Goal: Check status: Check status

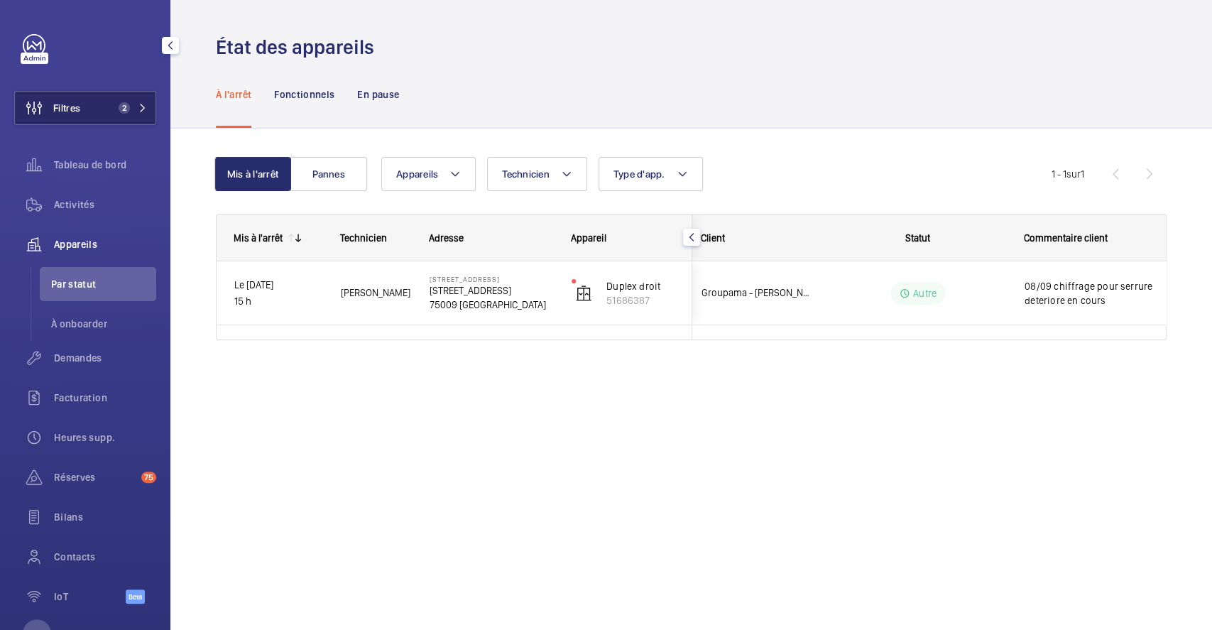
scroll to position [0, 8]
click at [97, 112] on button "Filtres 2" at bounding box center [85, 108] width 142 height 34
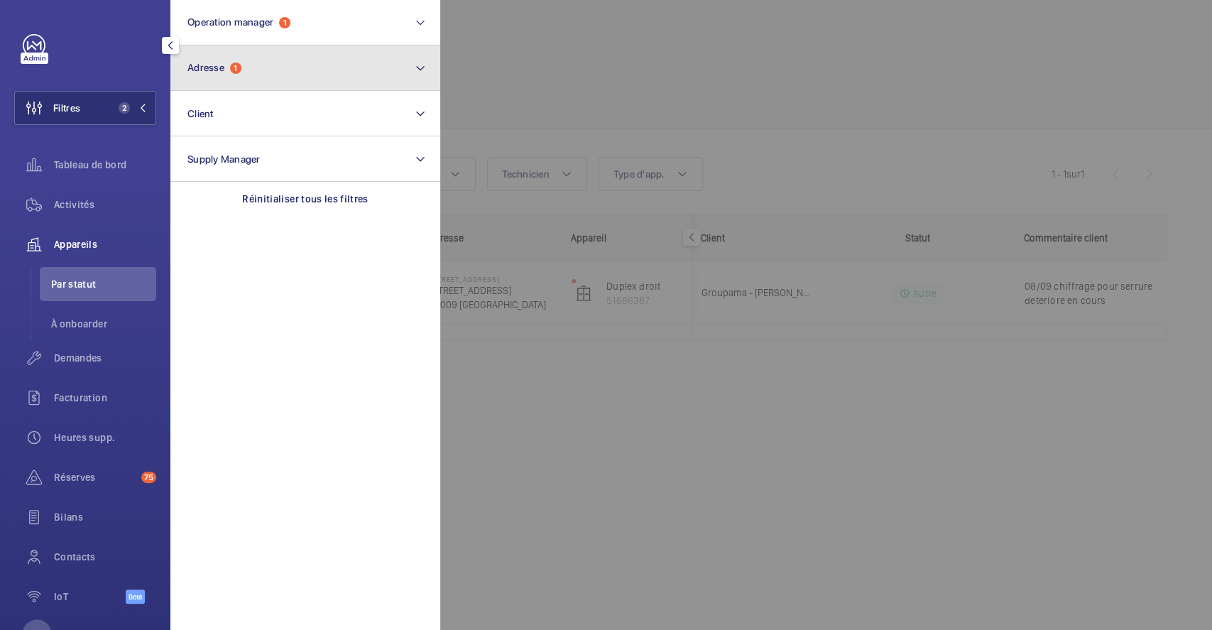
click at [285, 77] on button "Adresse 1" at bounding box center [305, 67] width 270 height 45
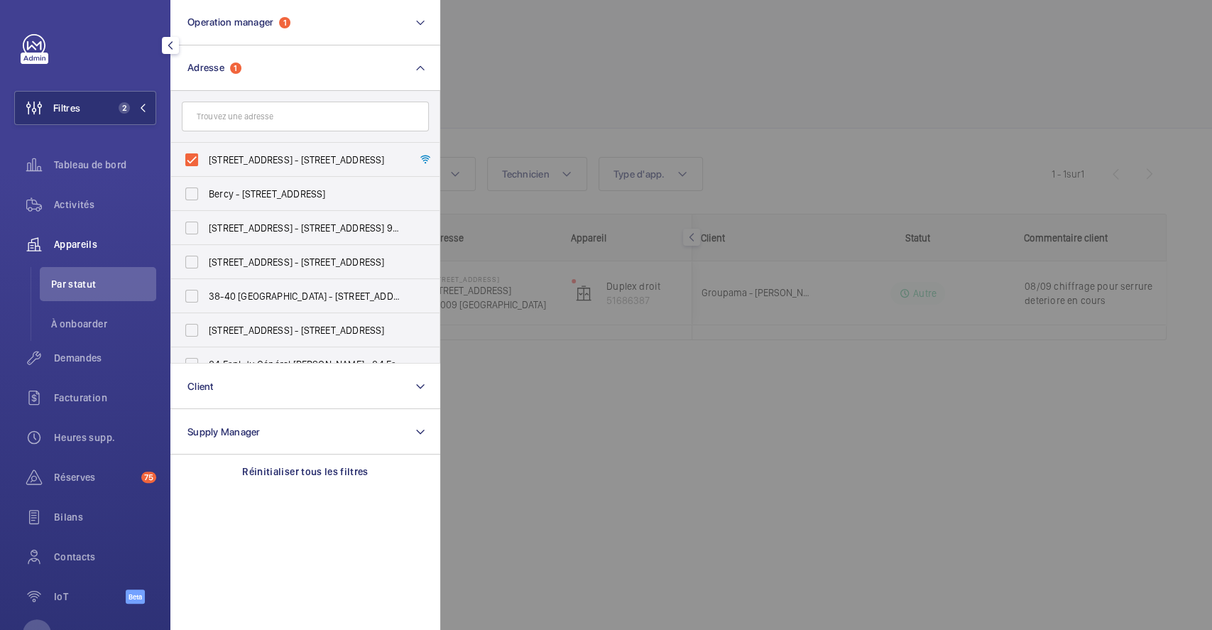
click at [560, 53] on div at bounding box center [1046, 315] width 1212 height 630
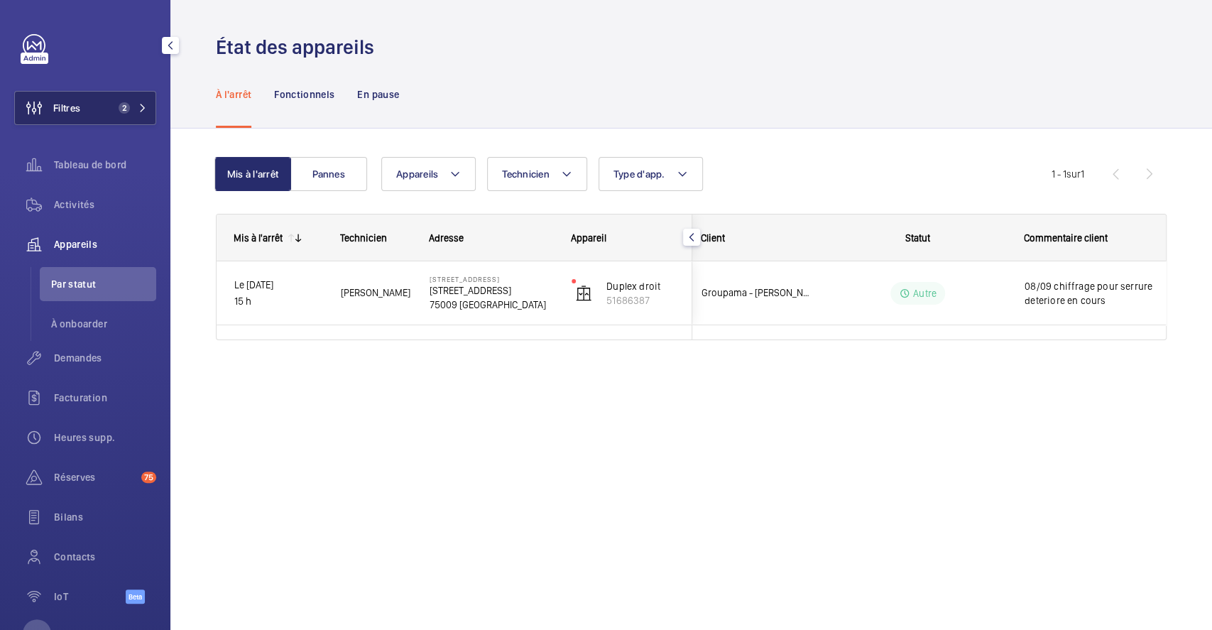
click at [59, 111] on span "Filtres" at bounding box center [66, 108] width 27 height 14
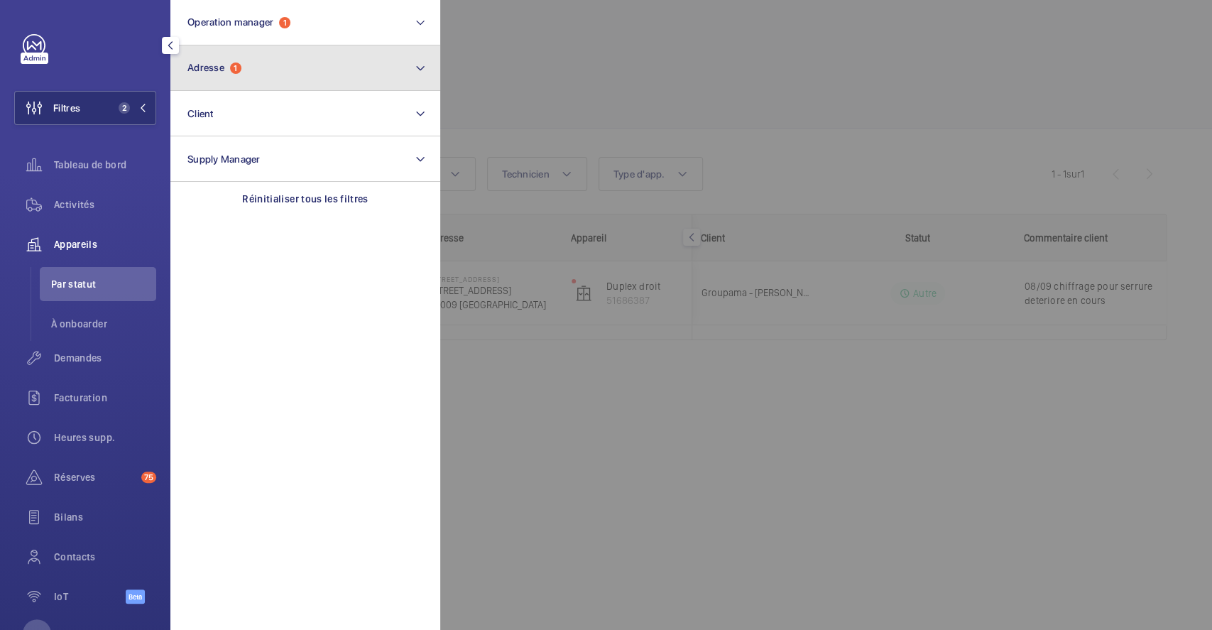
click at [417, 66] on mat-icon at bounding box center [420, 68] width 11 height 17
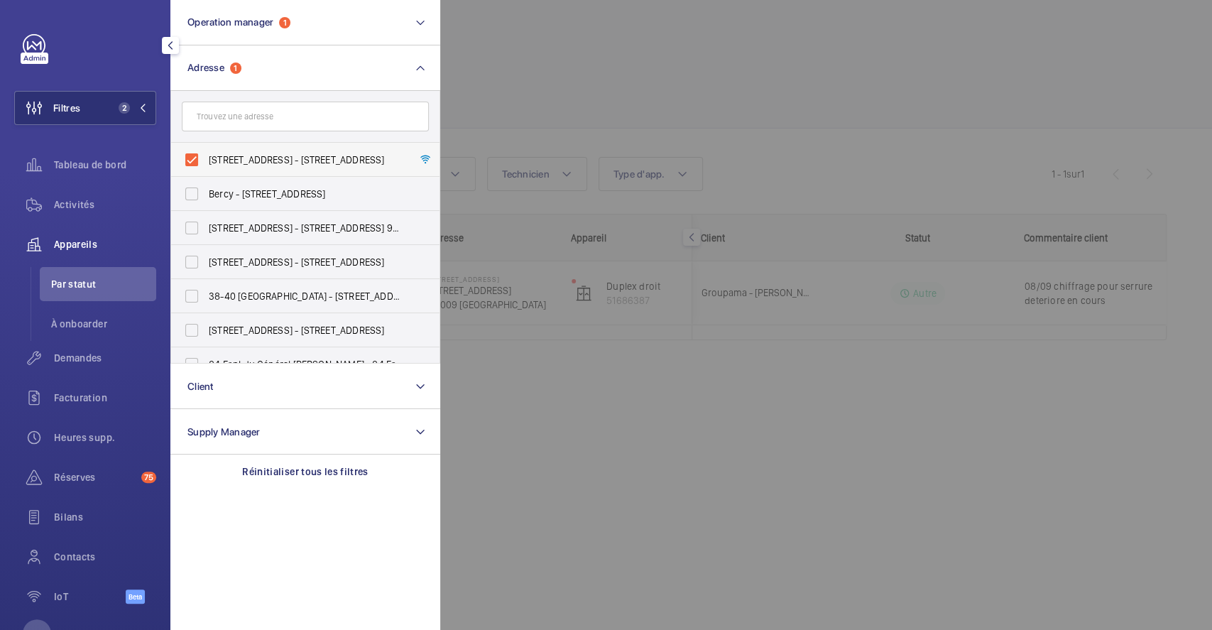
click at [194, 159] on label "[STREET_ADDRESS] - [STREET_ADDRESS]" at bounding box center [294, 160] width 247 height 34
click at [194, 159] on input "[STREET_ADDRESS] - [STREET_ADDRESS]" at bounding box center [192, 160] width 28 height 28
checkbox input "false"
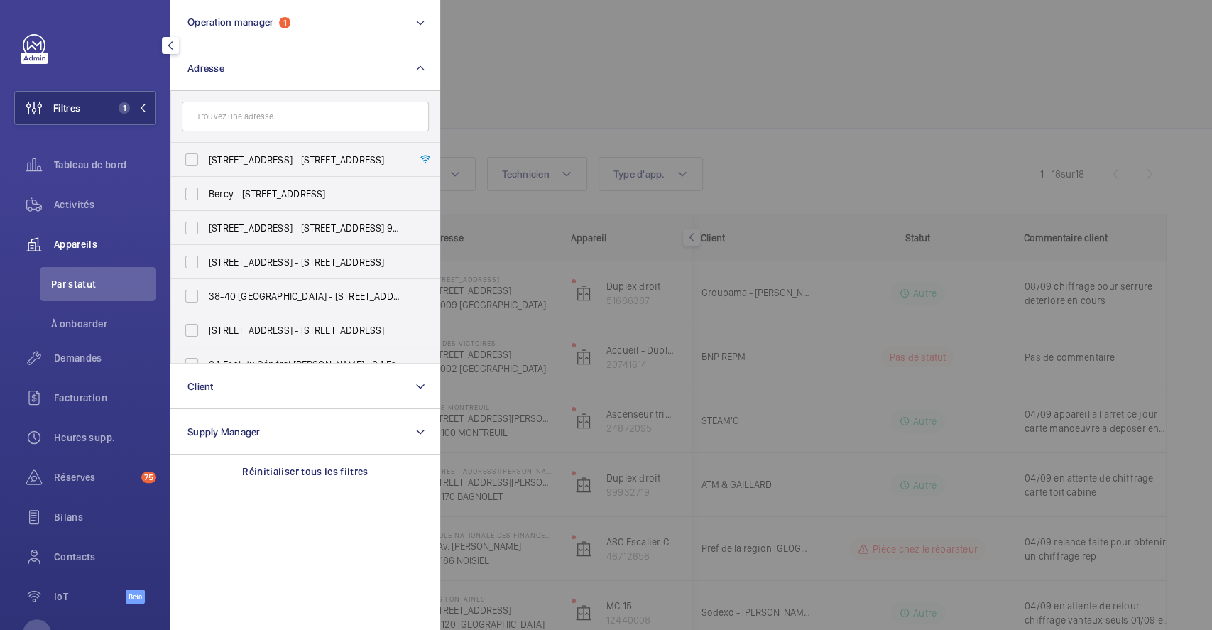
click at [517, 60] on div at bounding box center [1046, 315] width 1212 height 630
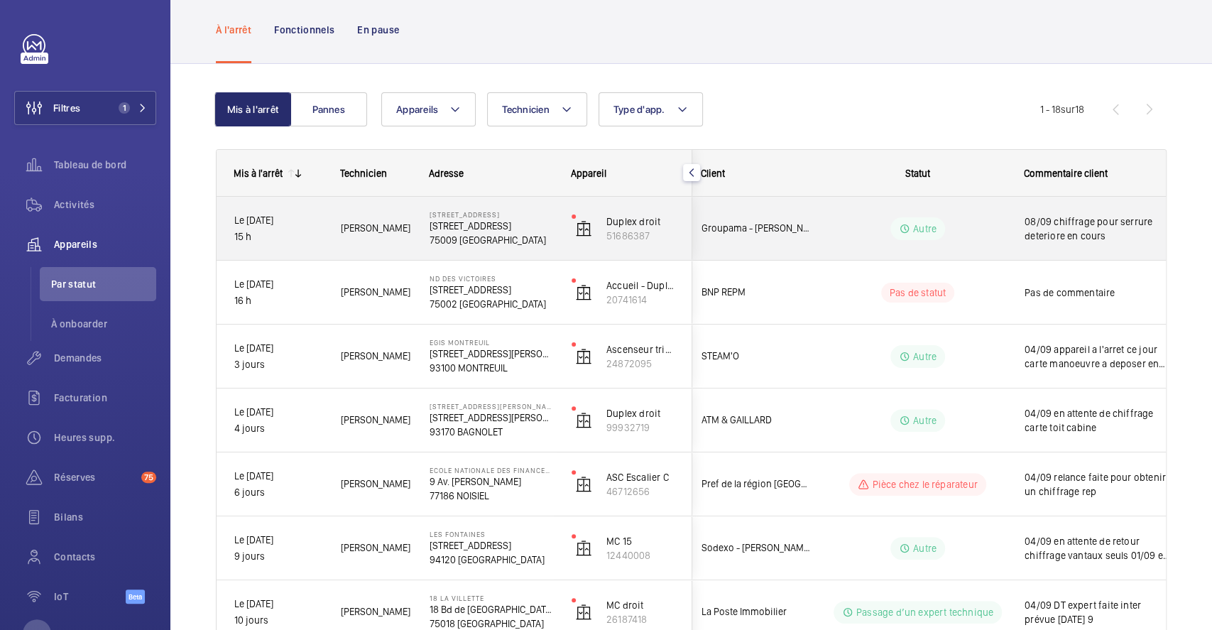
scroll to position [94, 0]
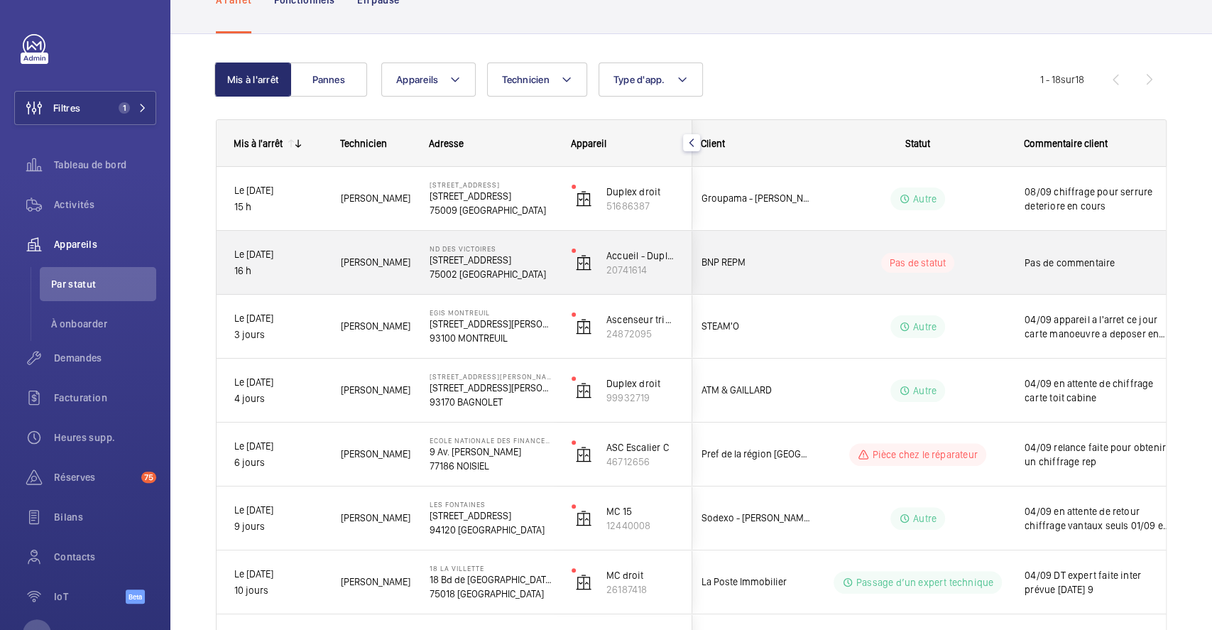
click at [984, 253] on wm-front-pills-cell "Pas de statut" at bounding box center [917, 263] width 177 height 20
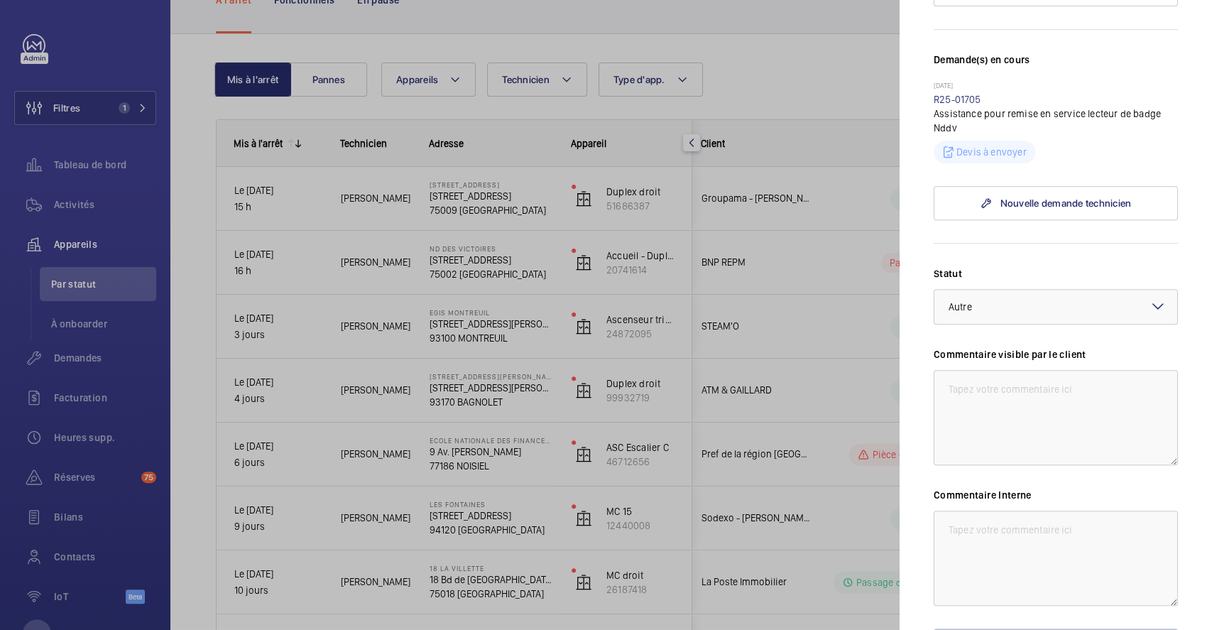
scroll to position [379, 0]
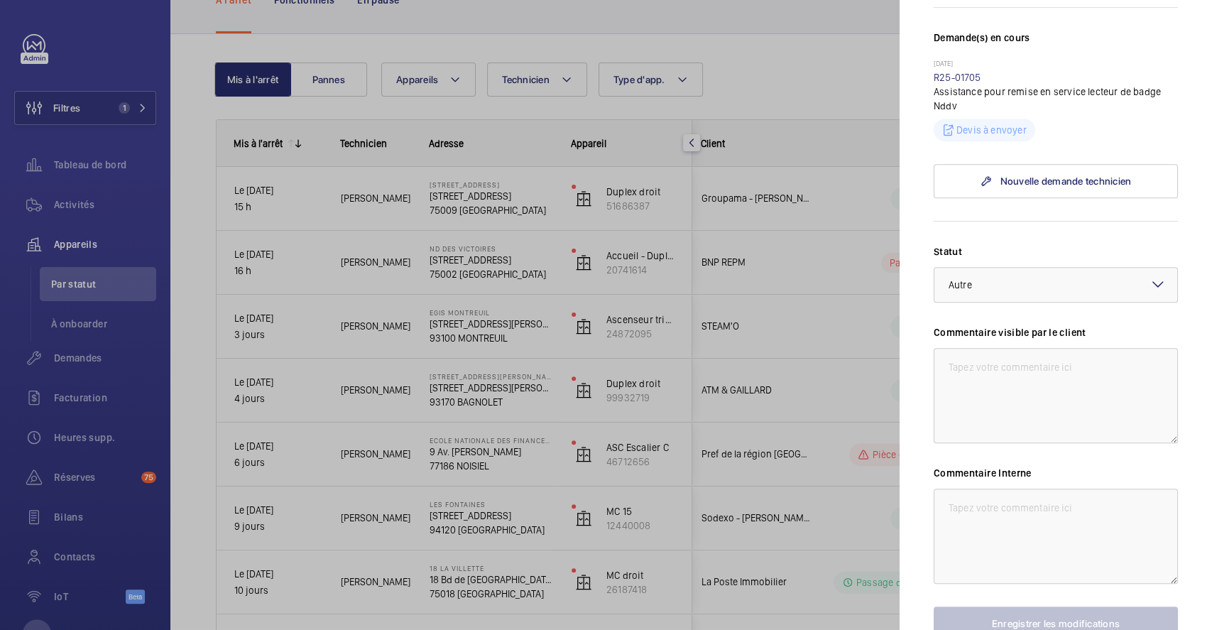
click at [1150, 293] on mat-icon at bounding box center [1158, 284] width 17 height 17
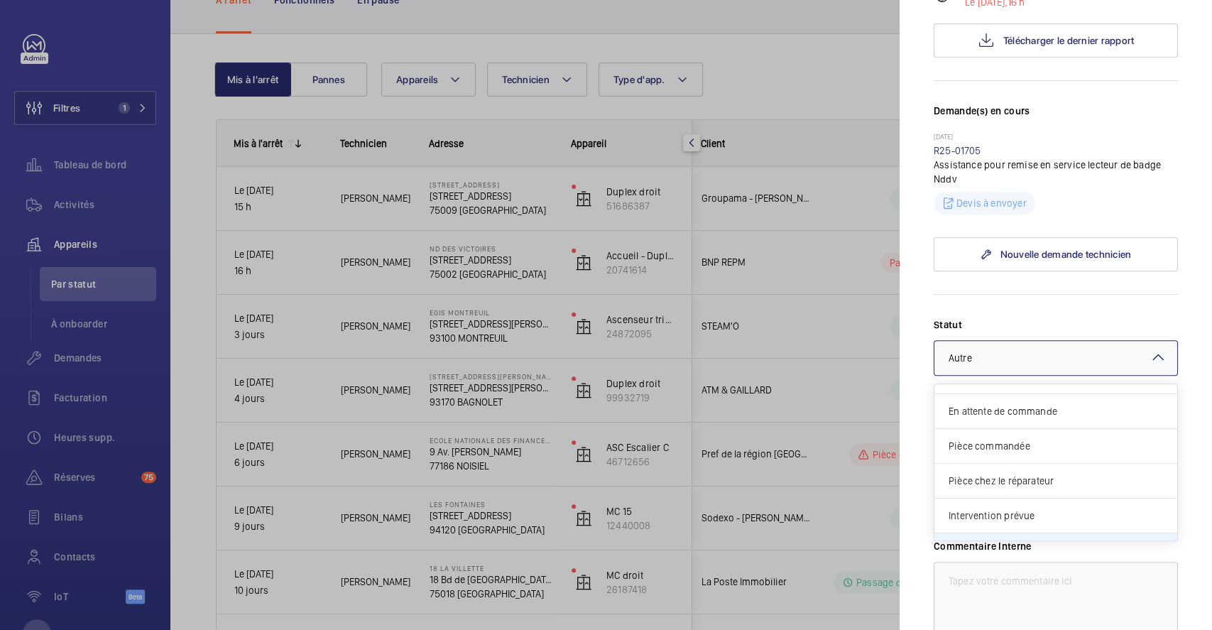
scroll to position [120, 0]
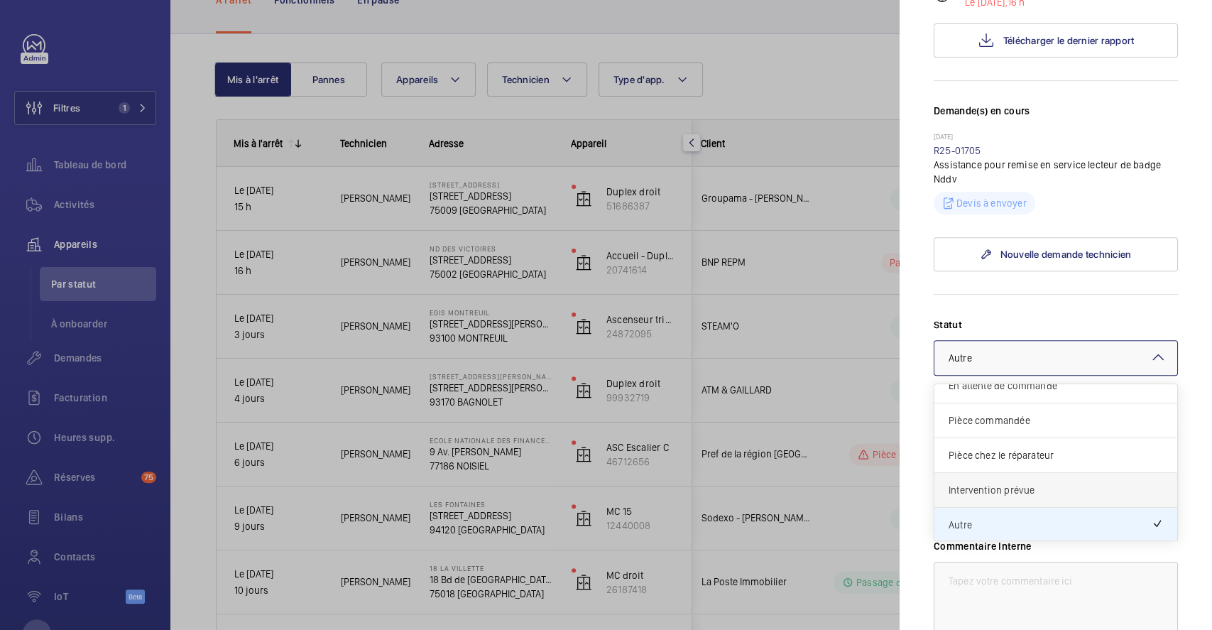
click at [1084, 497] on span "Intervention prévue" at bounding box center [1056, 490] width 214 height 14
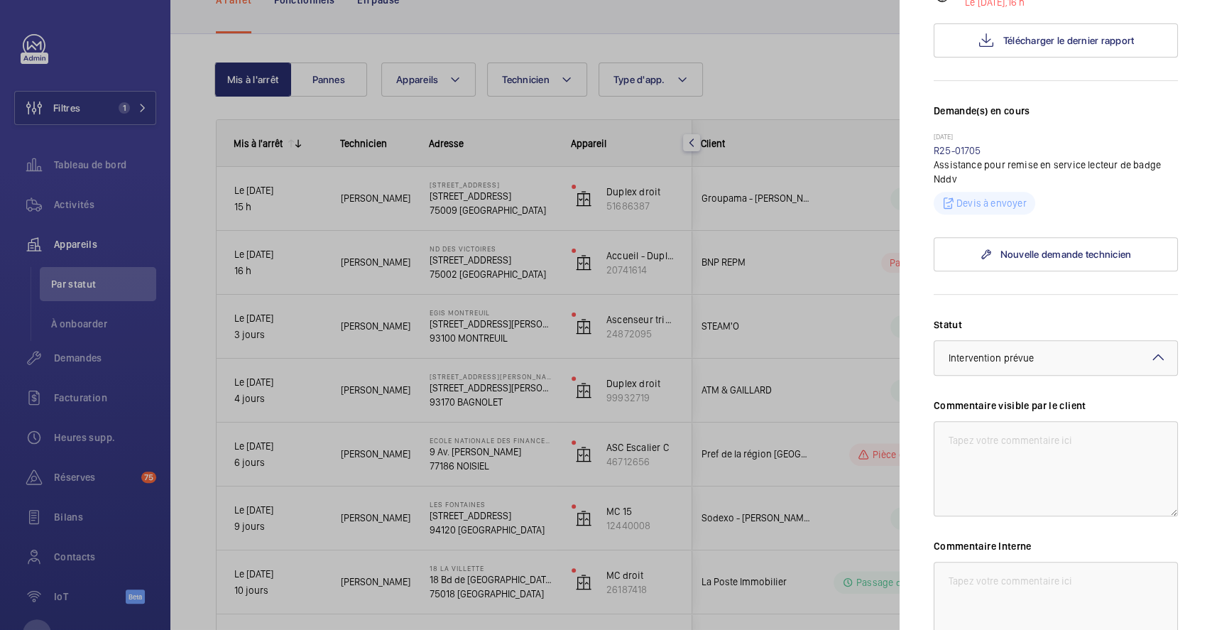
scroll to position [494, 0]
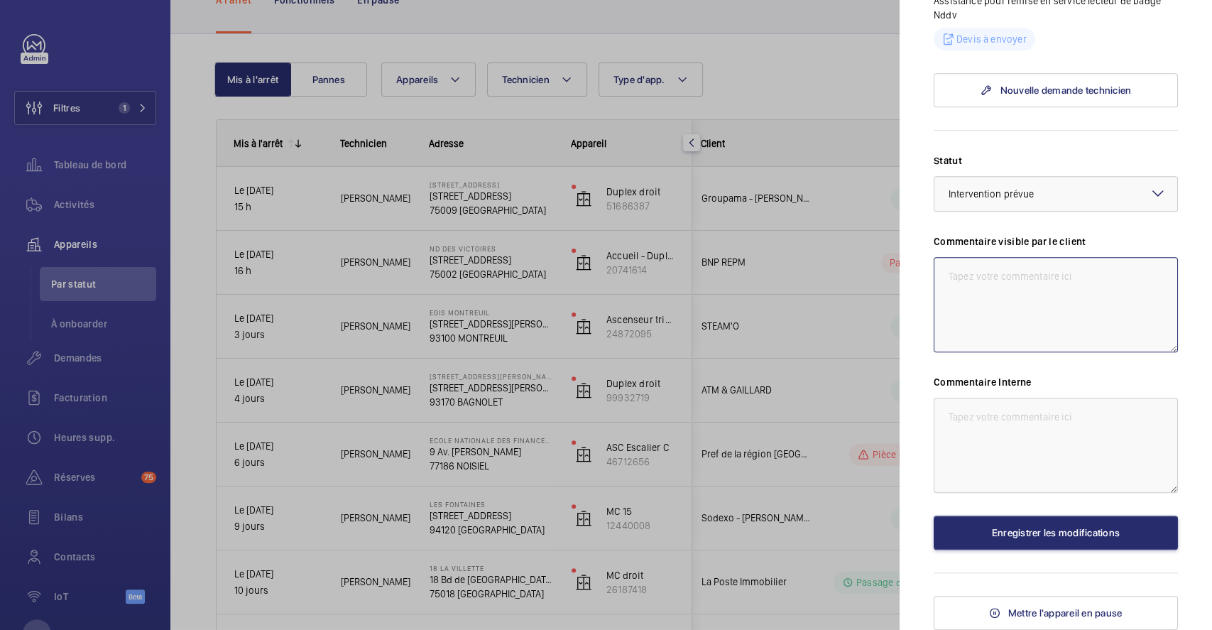
click at [1022, 283] on textarea at bounding box center [1056, 304] width 244 height 95
drag, startPoint x: 949, startPoint y: 272, endPoint x: 1040, endPoint y: 300, distance: 95.9
click at [1040, 300] on textarea "08/09 inter ce jour batterie HS suite a coupure de courant" at bounding box center [1056, 304] width 244 height 95
type textarea "08/09 inter ce jour batterie HS suite a coupure de courant"
click at [993, 413] on textarea at bounding box center [1056, 445] width 244 height 95
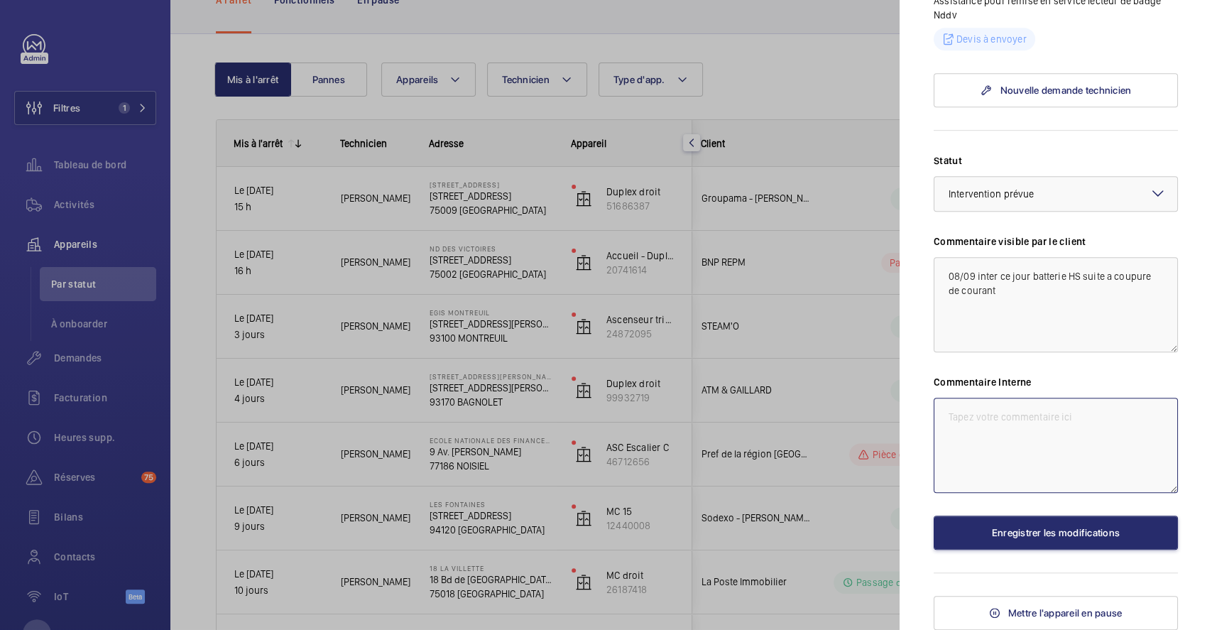
paste textarea "08/09 inter ce jour batterie HS suite a coupure de courant"
type textarea "08/09 inter ce jour batterie HS suite a coupure de courant"
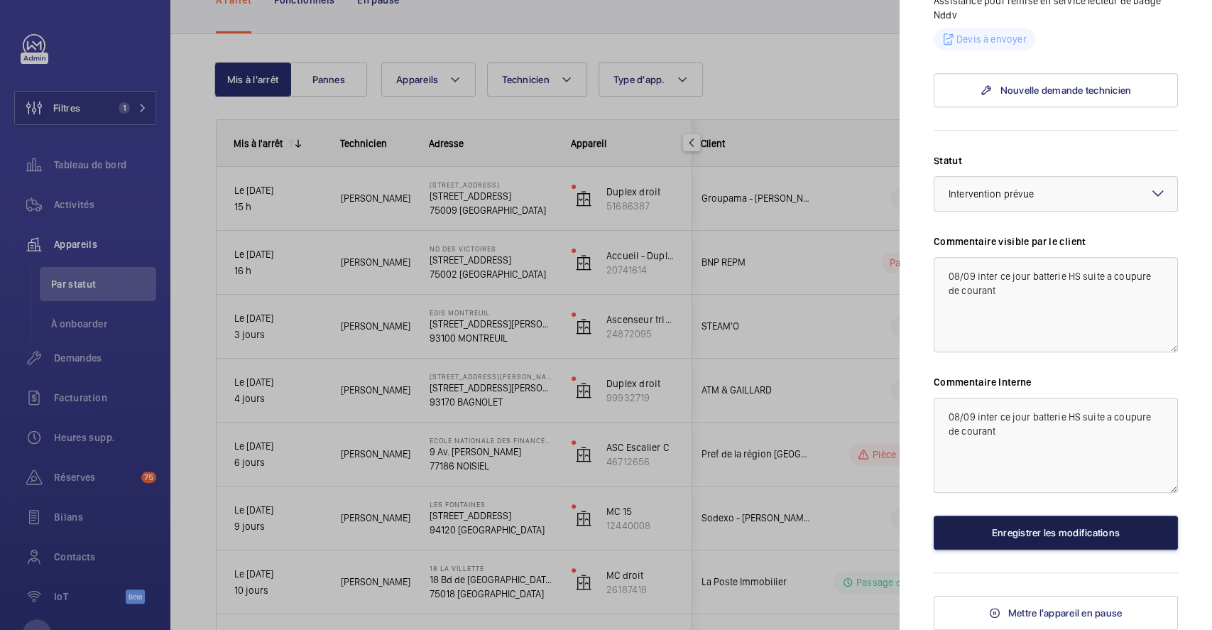
click at [1042, 540] on button "Enregistrer les modifications" at bounding box center [1056, 533] width 244 height 34
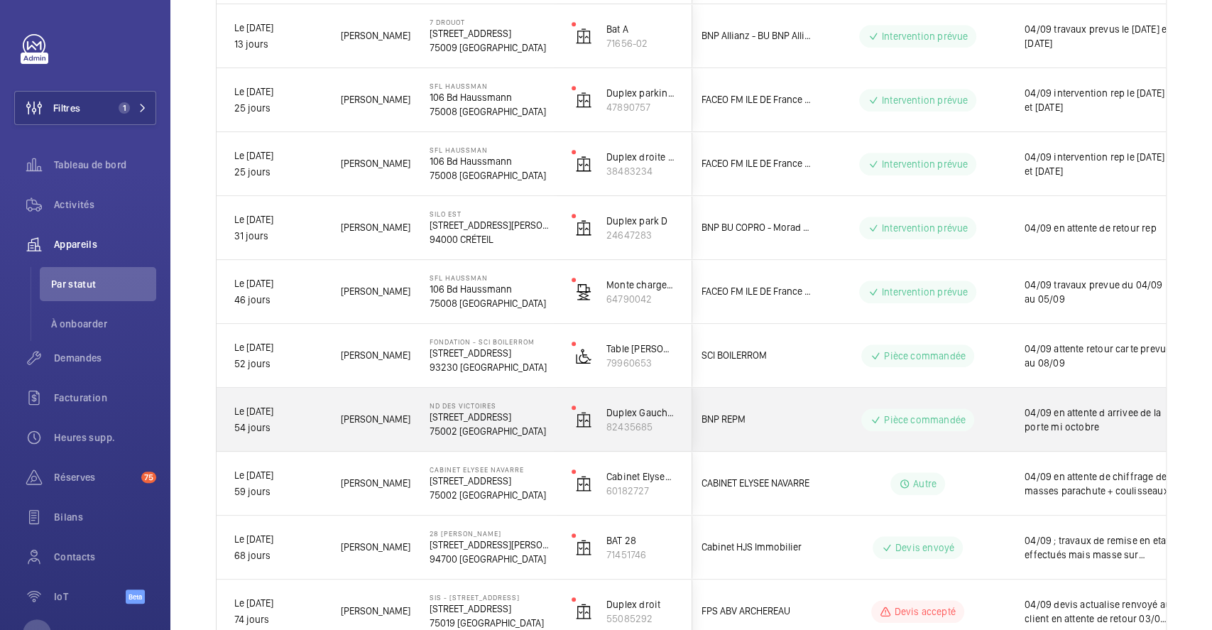
scroll to position [852, 0]
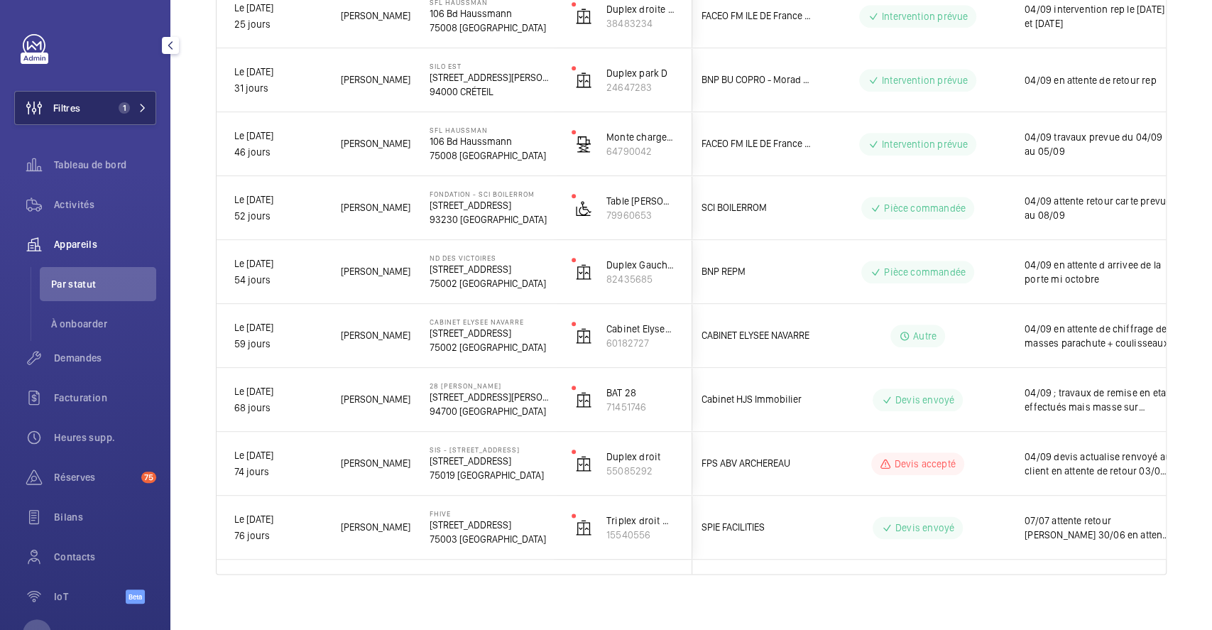
click at [77, 105] on span "Filtres" at bounding box center [66, 108] width 27 height 14
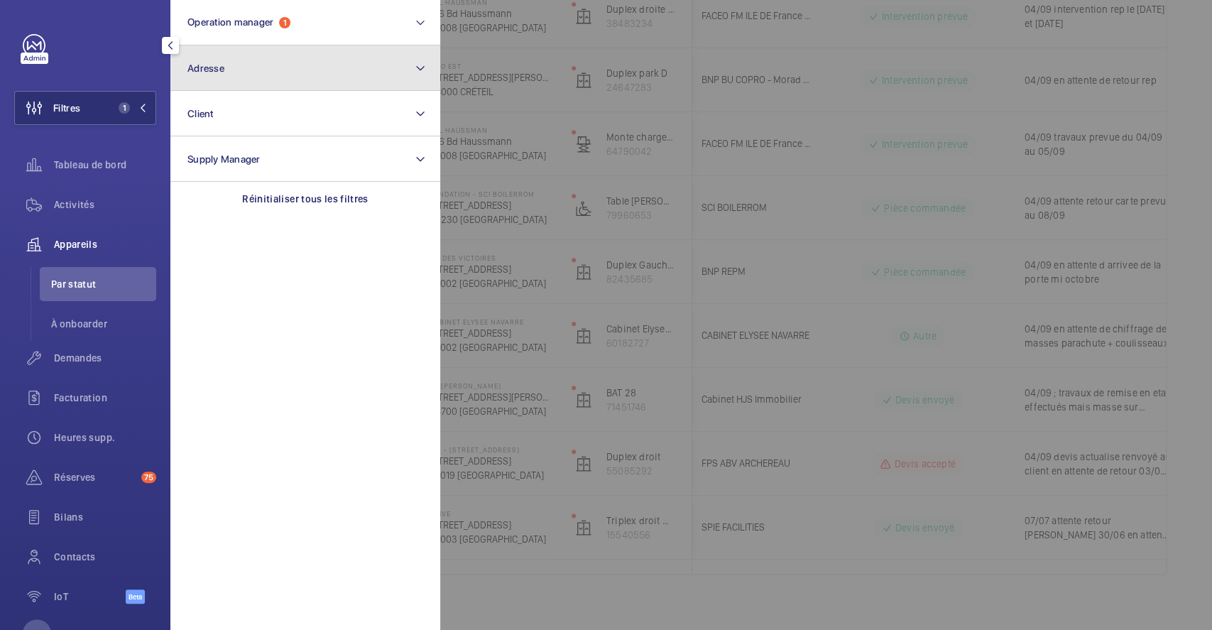
click at [295, 65] on button "Adresse" at bounding box center [305, 67] width 270 height 45
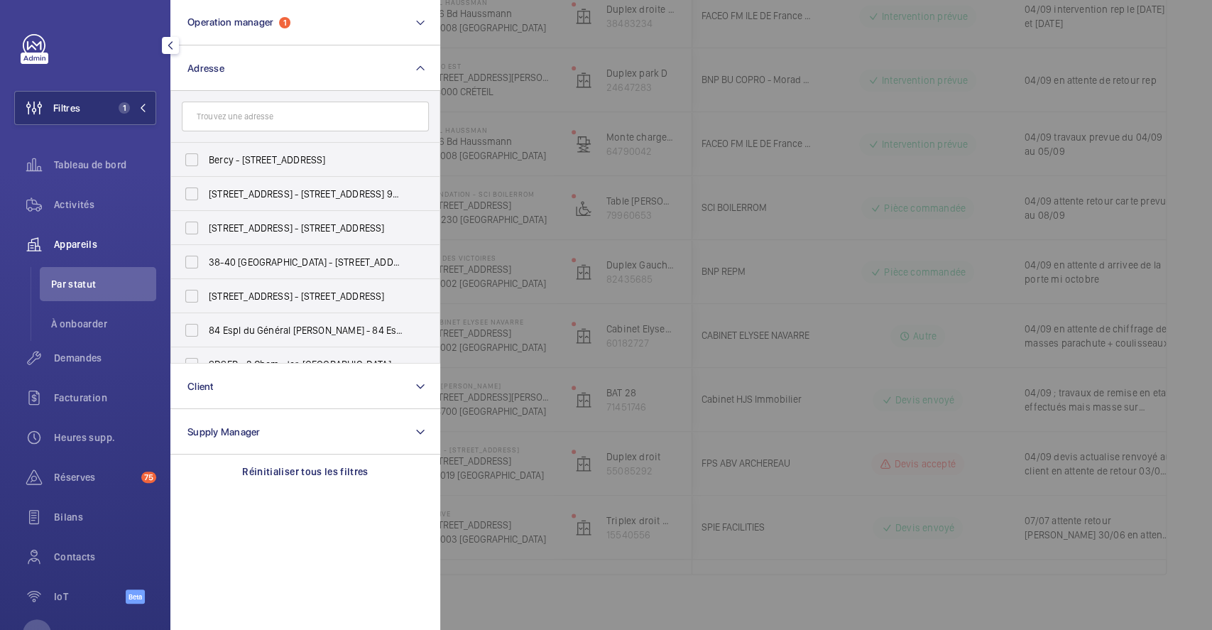
click at [262, 125] on input "text" at bounding box center [305, 117] width 247 height 30
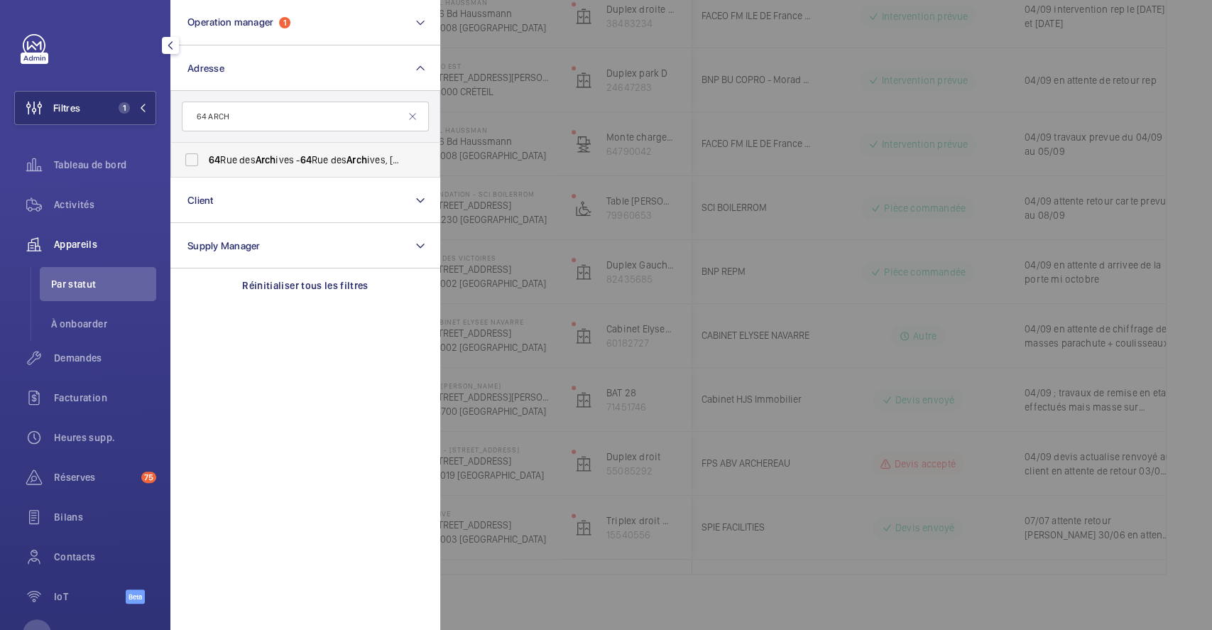
type input "64 ARCH"
click at [188, 160] on label "[STREET_ADDRESS] - [STREET_ADDRESS]" at bounding box center [294, 160] width 247 height 34
click at [188, 160] on input "[STREET_ADDRESS] - [STREET_ADDRESS]" at bounding box center [192, 160] width 28 height 28
checkbox input "true"
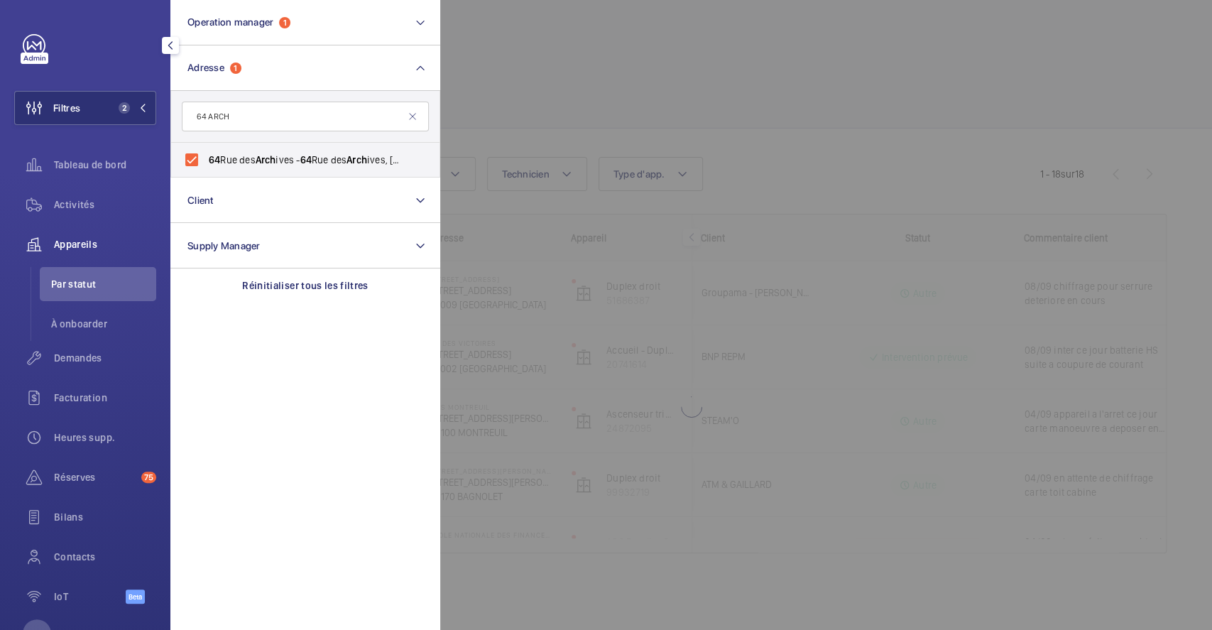
click at [971, 599] on div at bounding box center [1046, 315] width 1212 height 630
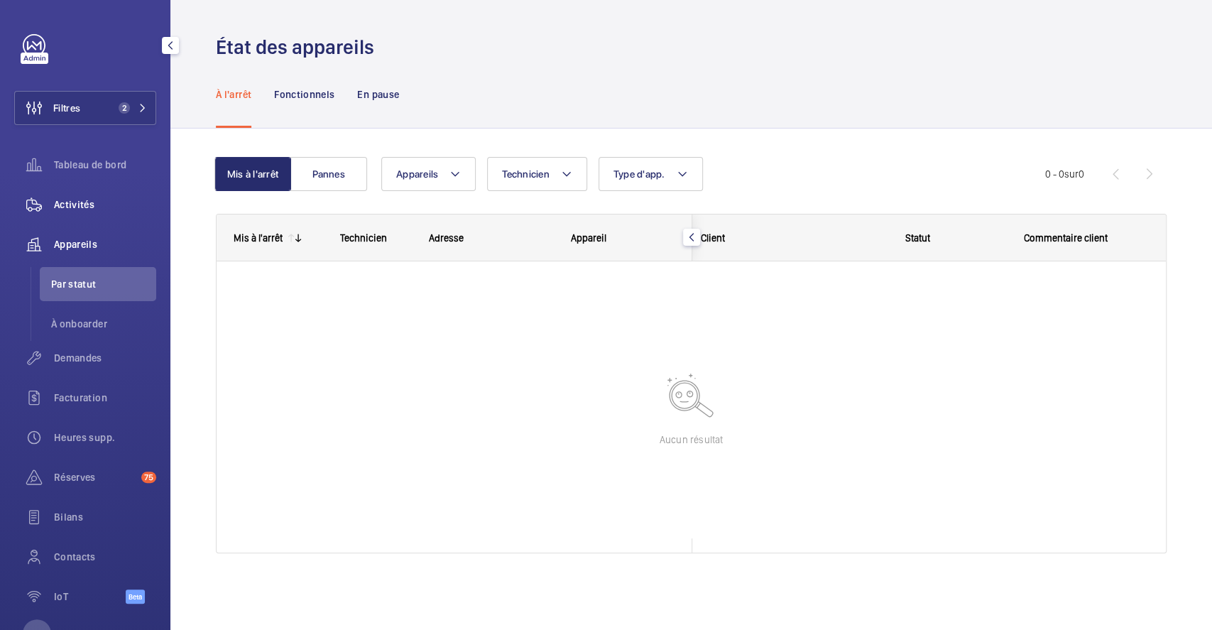
click at [80, 205] on span "Activités" at bounding box center [105, 204] width 102 height 14
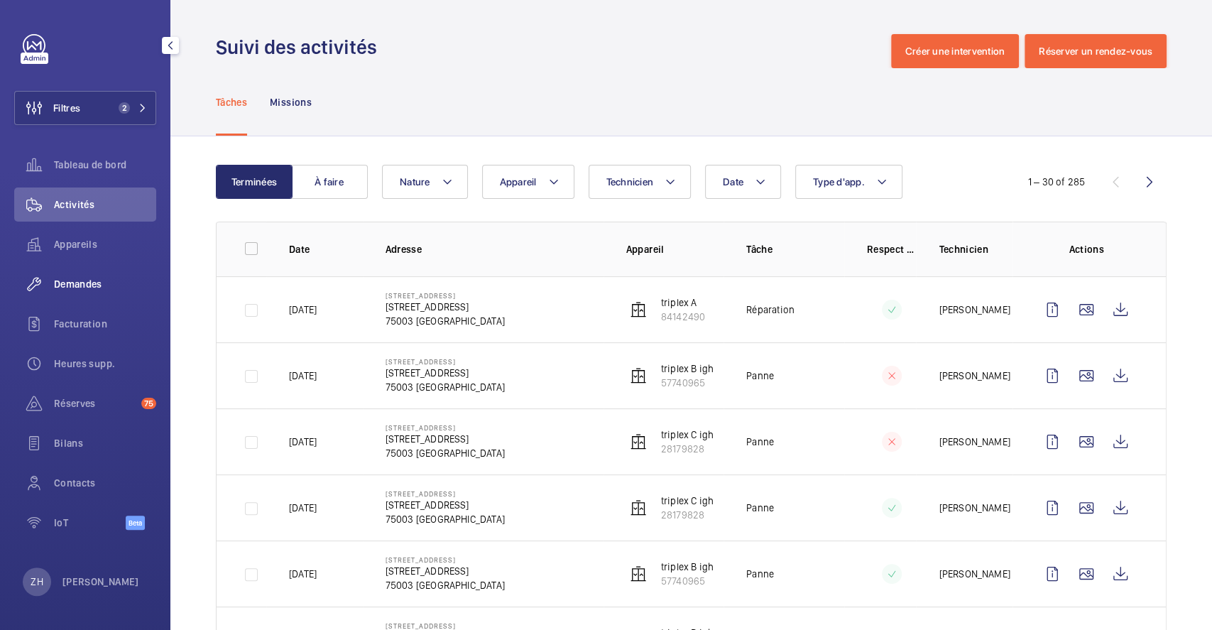
click at [92, 274] on div "Demandes" at bounding box center [85, 284] width 142 height 34
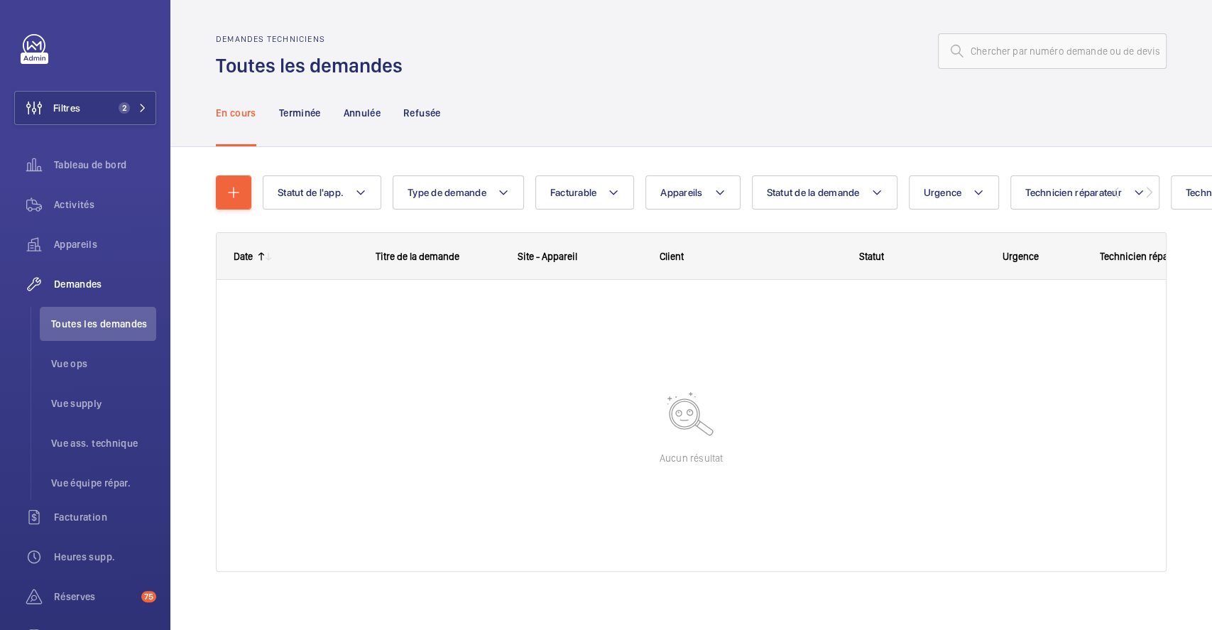
scroll to position [10, 0]
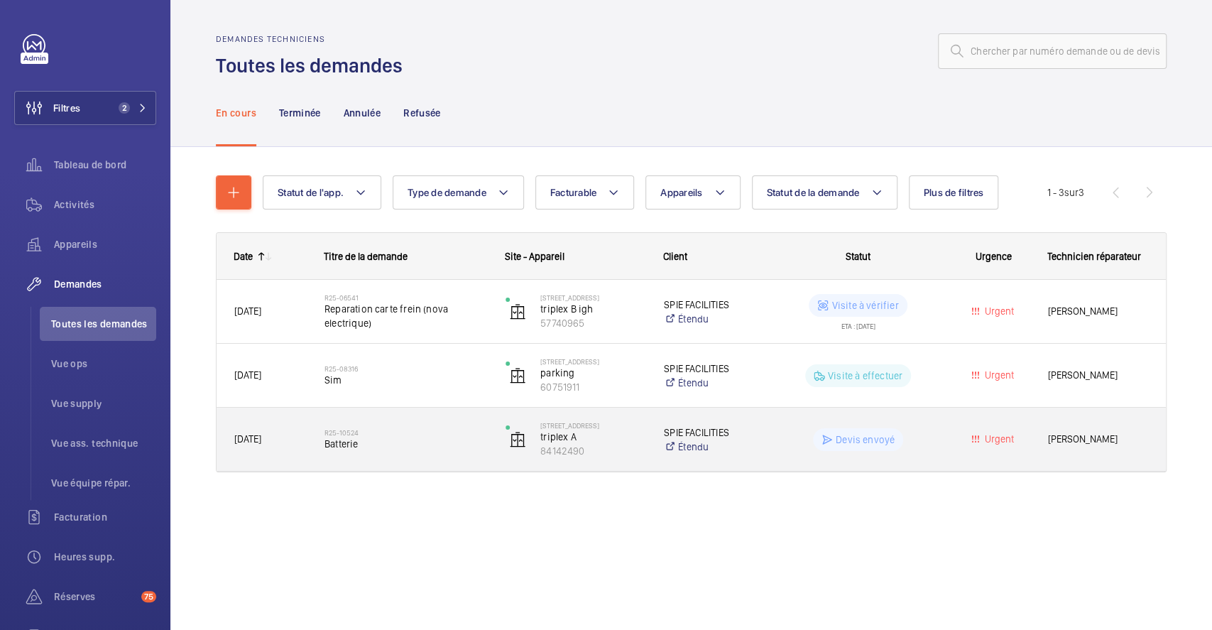
click at [434, 437] on span "Batterie" at bounding box center [406, 444] width 163 height 14
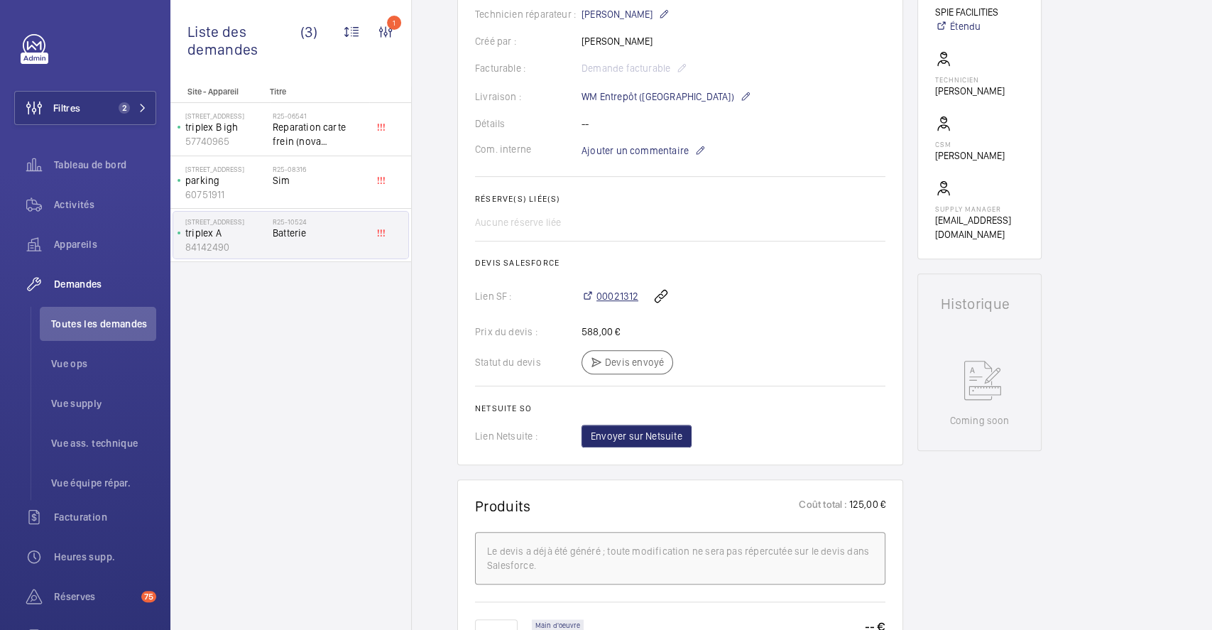
scroll to position [473, 0]
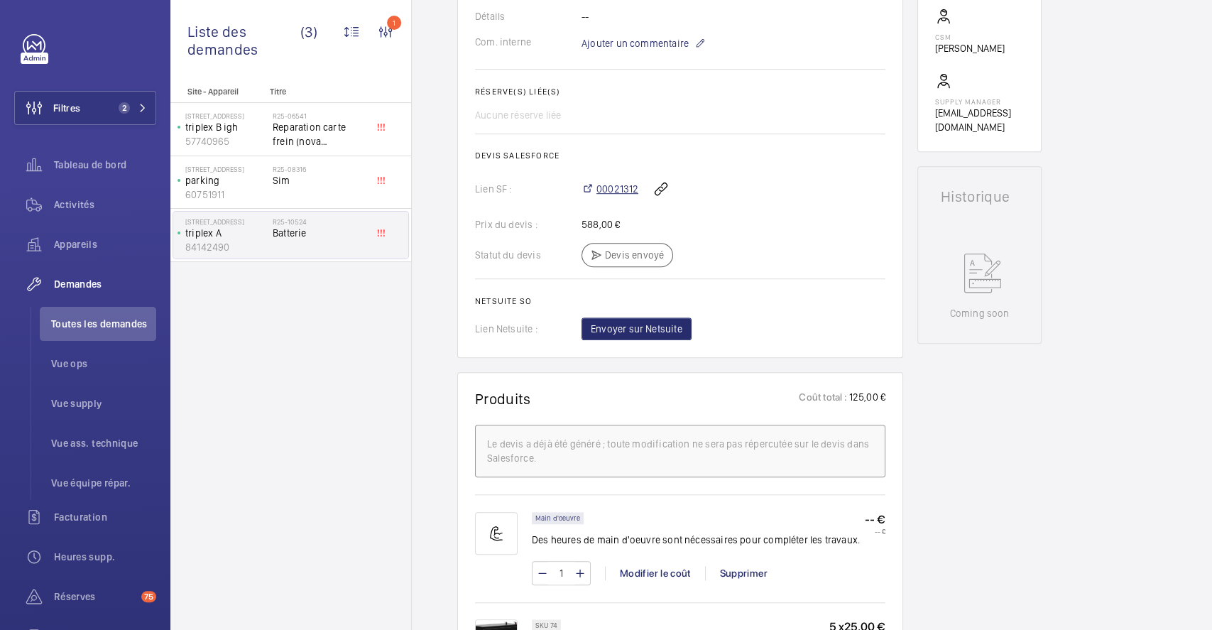
click at [628, 190] on span "00021312" at bounding box center [618, 189] width 42 height 14
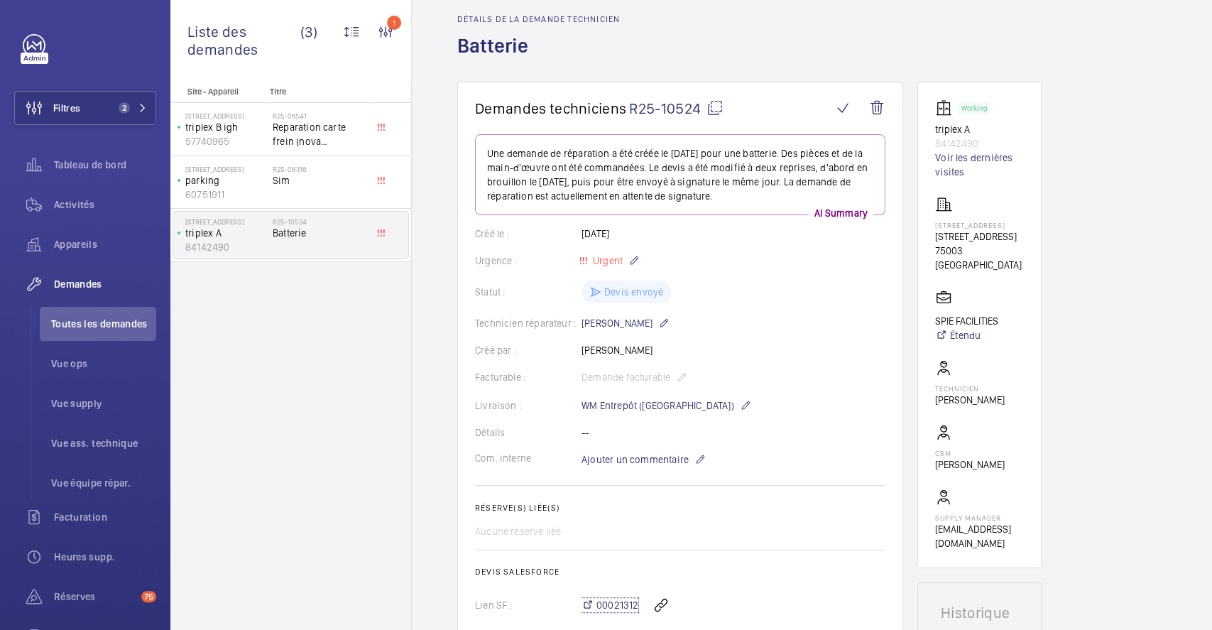
scroll to position [0, 0]
